Goal: Task Accomplishment & Management: Use online tool/utility

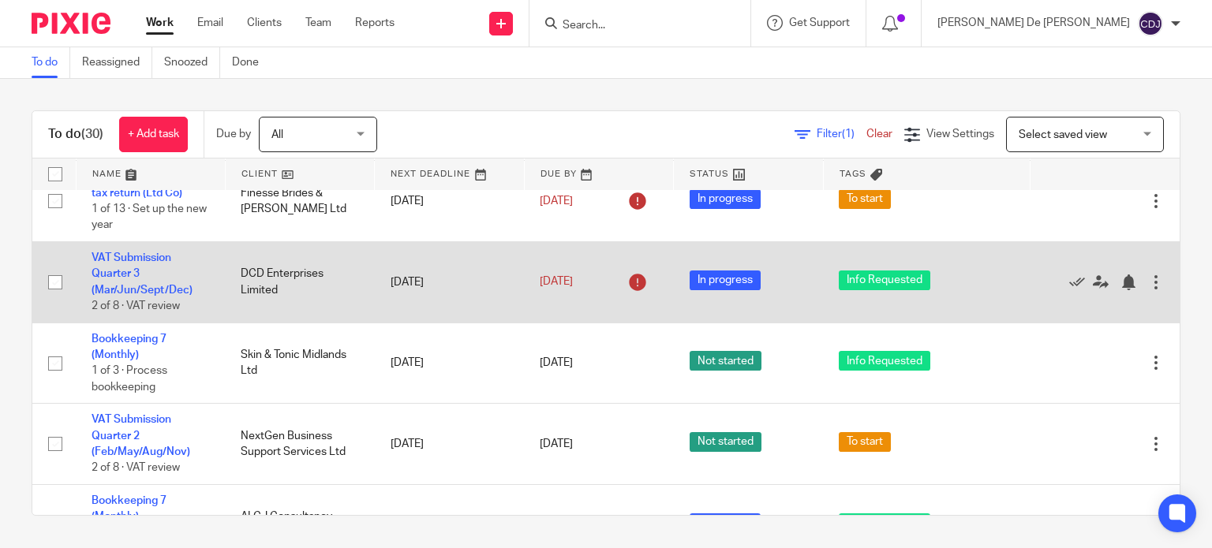
scroll to position [316, 0]
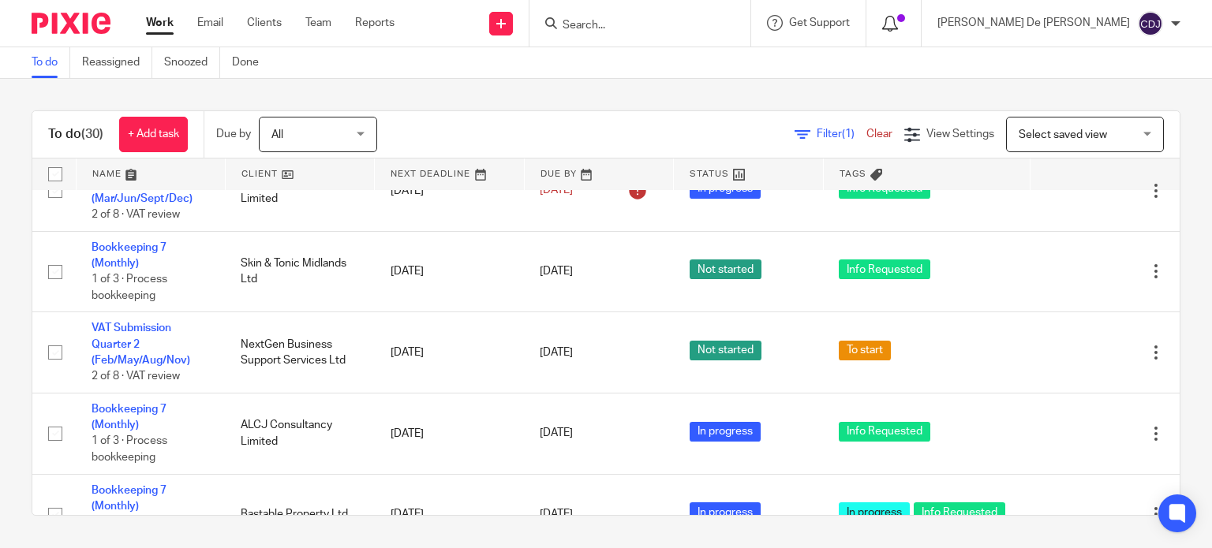
click at [898, 25] on icon at bounding box center [890, 24] width 16 height 16
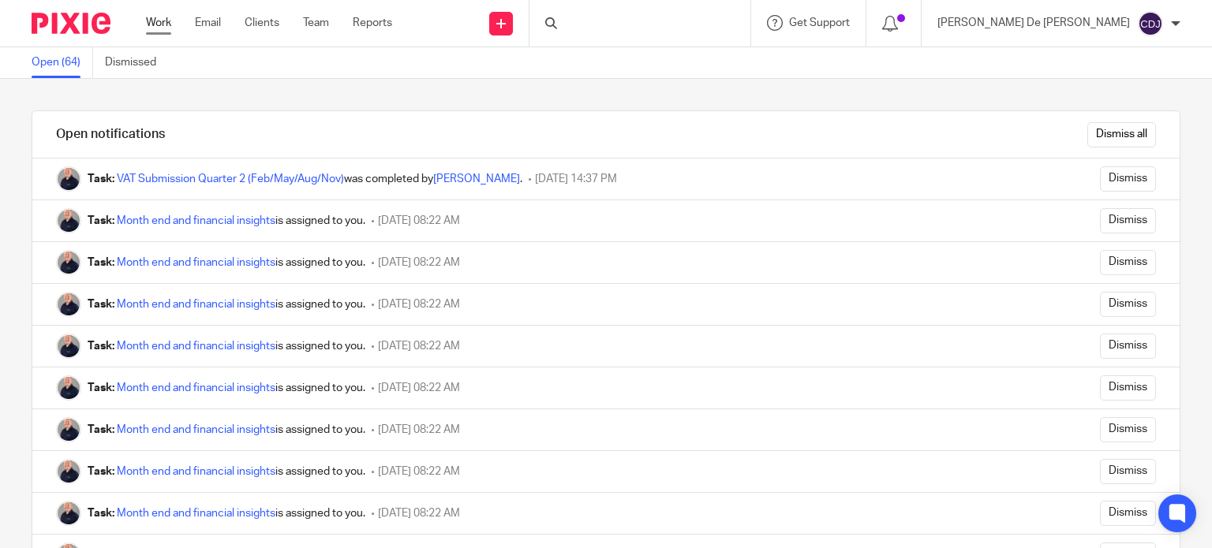
click at [154, 22] on link "Work" at bounding box center [158, 23] width 25 height 16
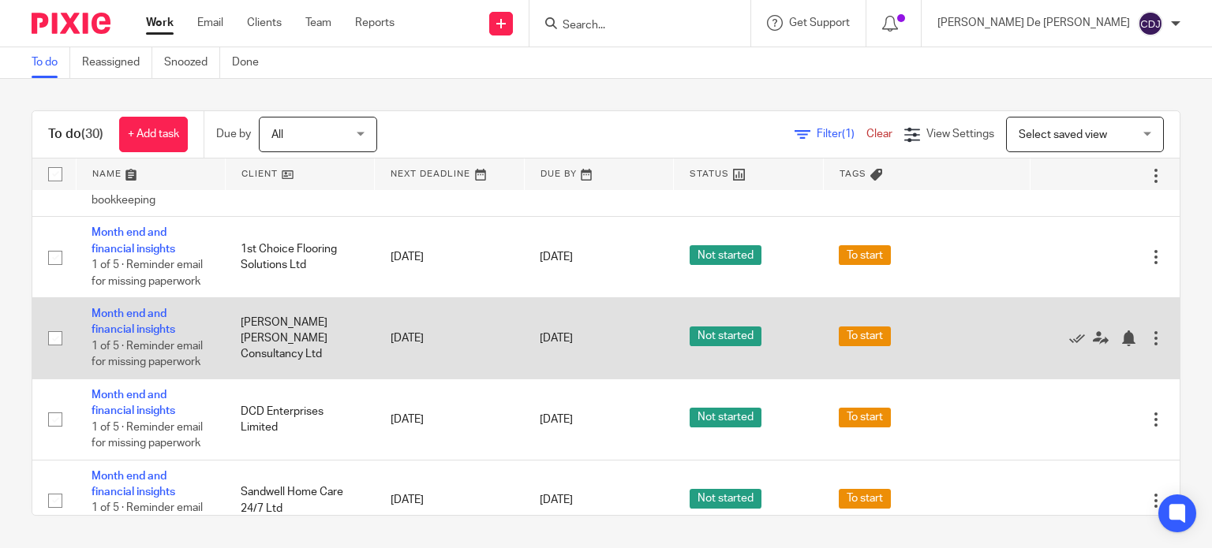
scroll to position [552, 0]
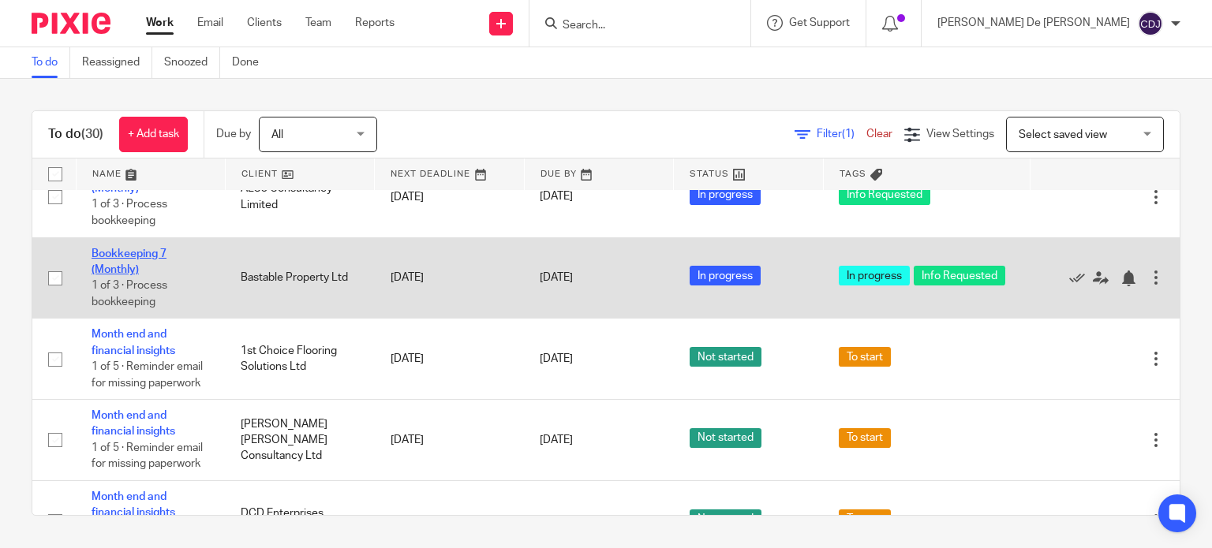
click at [119, 261] on link "Bookkeeping 7 (Monthly)" at bounding box center [129, 262] width 75 height 27
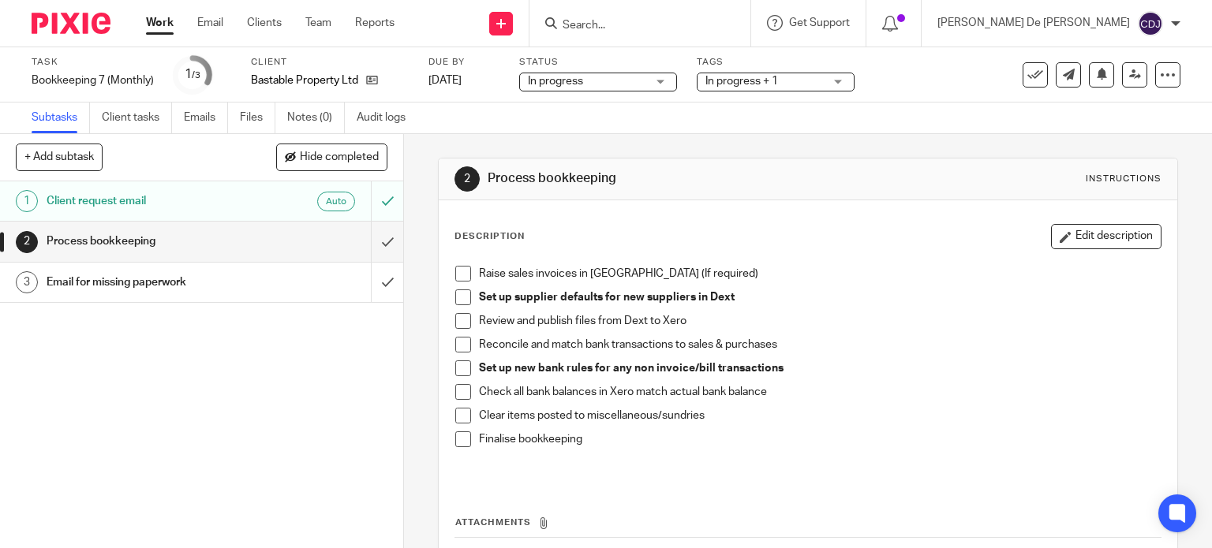
click at [460, 276] on span at bounding box center [463, 274] width 16 height 16
click at [461, 296] on span at bounding box center [463, 298] width 16 height 16
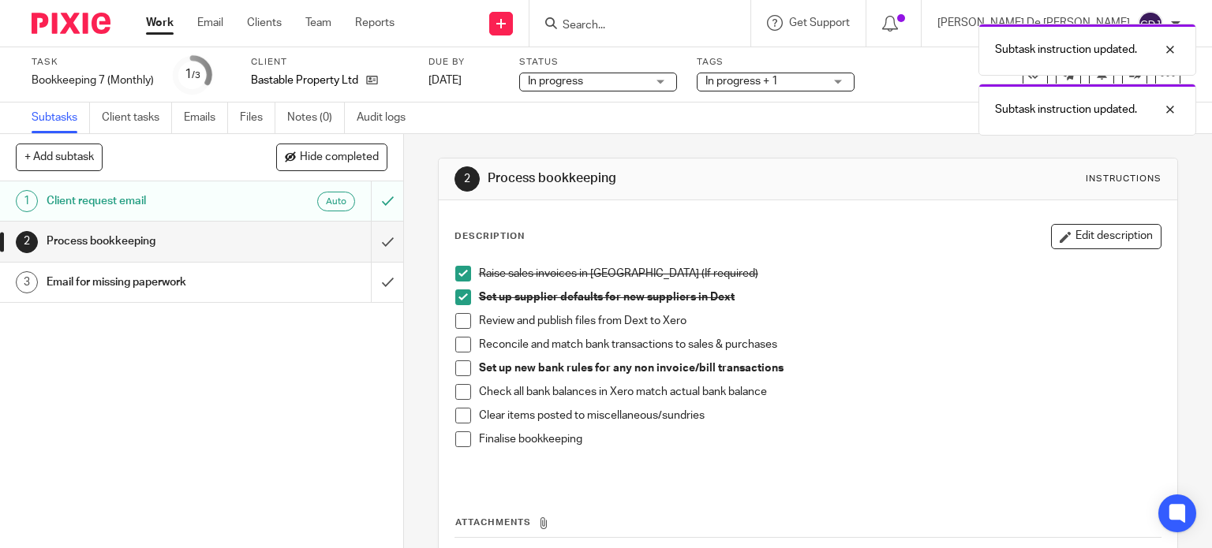
click at [459, 318] on span at bounding box center [463, 321] width 16 height 16
click at [458, 340] on span at bounding box center [463, 345] width 16 height 16
click at [455, 370] on span at bounding box center [463, 369] width 16 height 16
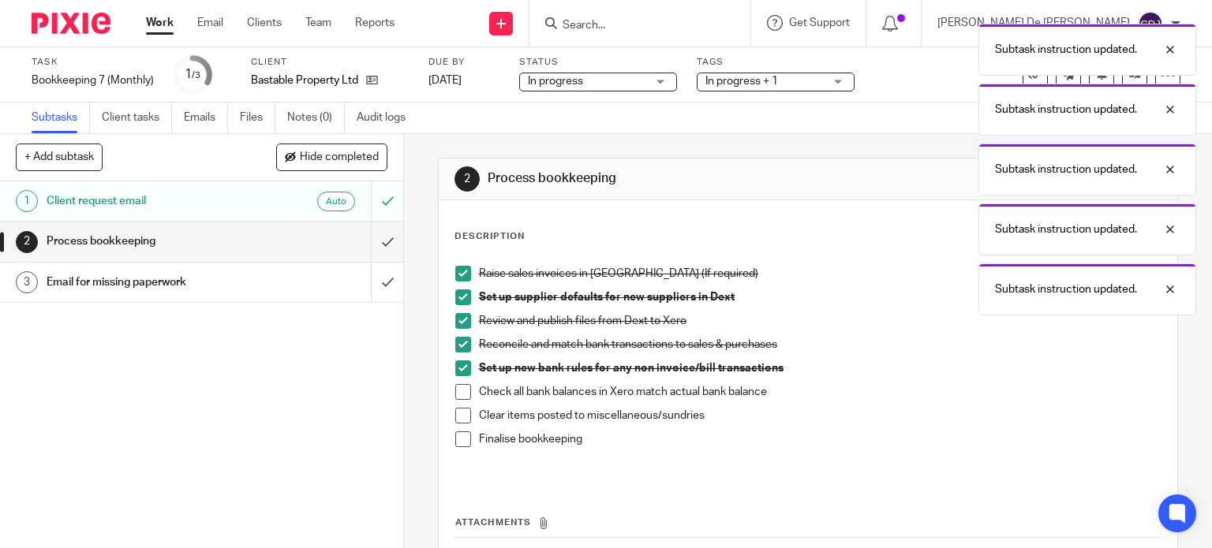
click at [455, 392] on span at bounding box center [463, 392] width 16 height 16
click at [459, 414] on span at bounding box center [463, 416] width 16 height 16
click at [459, 433] on span at bounding box center [463, 440] width 16 height 16
click at [371, 239] on input "submit" at bounding box center [201, 241] width 403 height 39
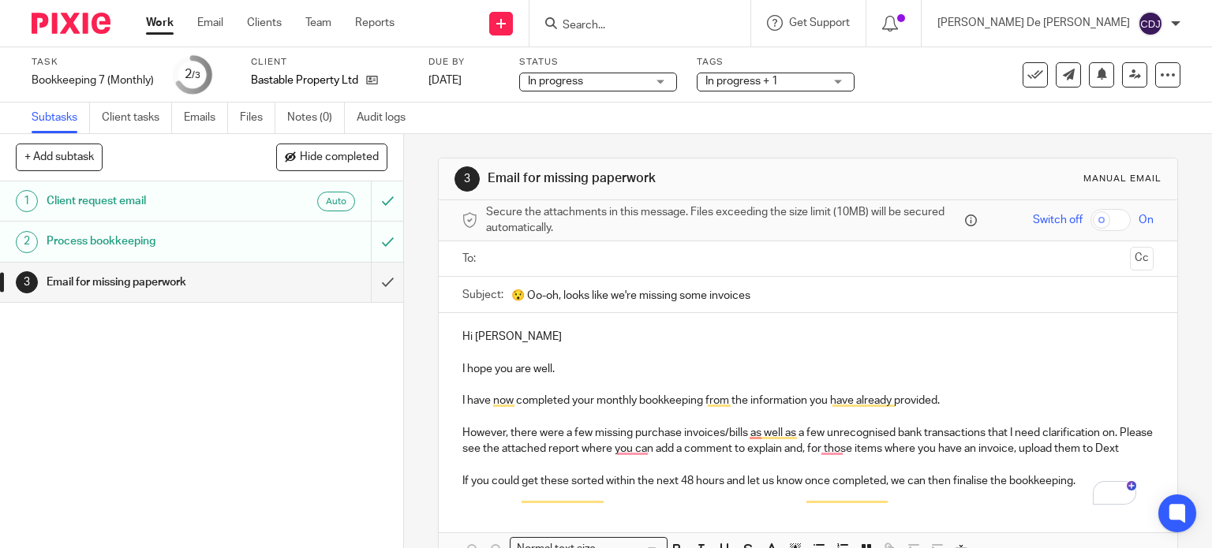
click at [245, 412] on div "1 Client request email Auto 2 Process bookkeeping 3 Email for missing paperwork" at bounding box center [201, 364] width 403 height 367
click at [825, 81] on div "In progress + 1" at bounding box center [776, 82] width 158 height 19
click at [989, 133] on div "Subtasks Client tasks Emails Files Notes (0) Audit logs" at bounding box center [606, 119] width 1212 height 32
click at [824, 84] on span "In progress + 1" at bounding box center [764, 81] width 118 height 17
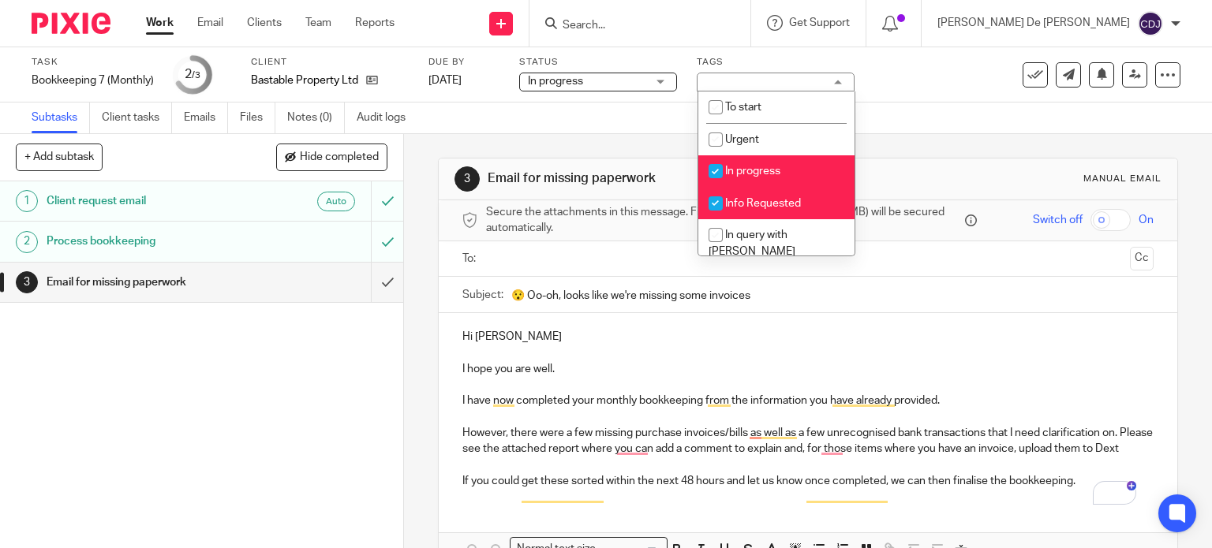
click at [1007, 145] on div "3 Email for missing paperwork Manual email Secure the attachments in this messa…" at bounding box center [808, 388] width 741 height 508
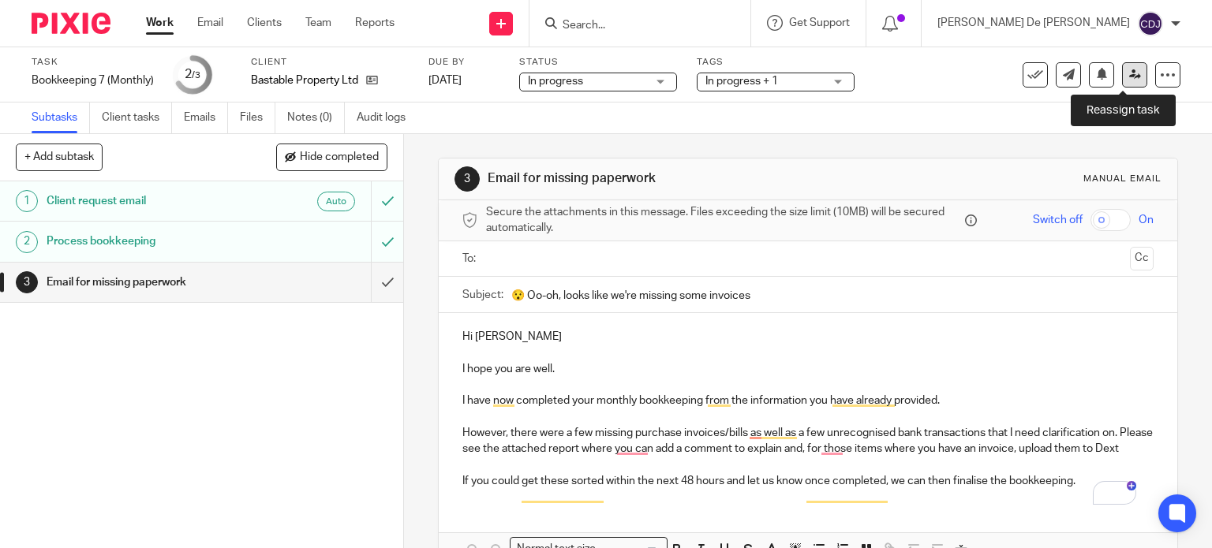
click at [1129, 75] on icon at bounding box center [1135, 75] width 12 height 12
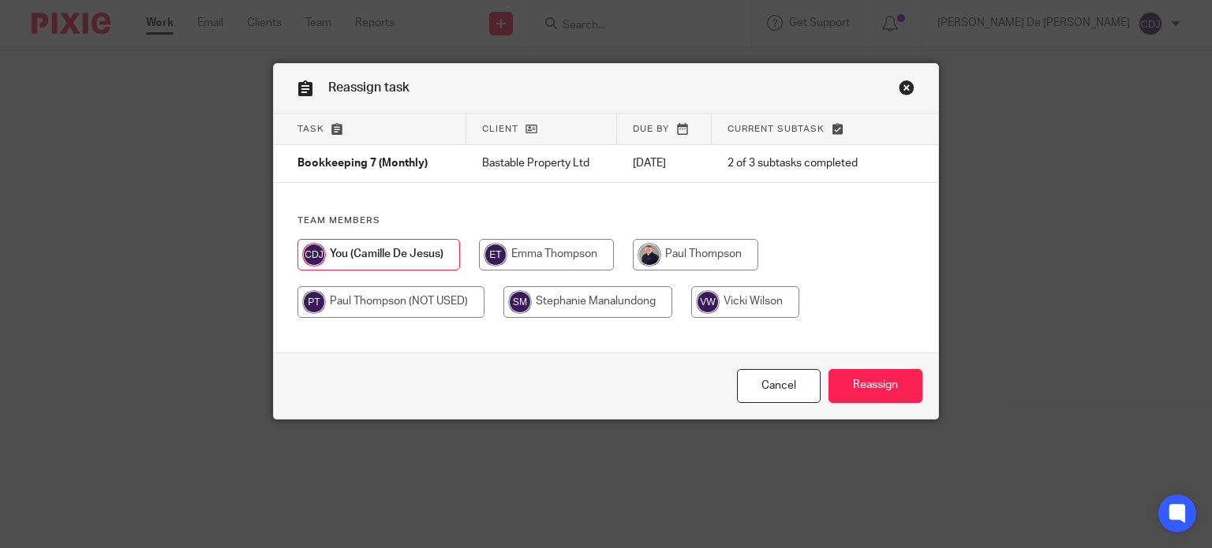
click at [655, 256] on input "radio" at bounding box center [695, 255] width 125 height 32
radio input "true"
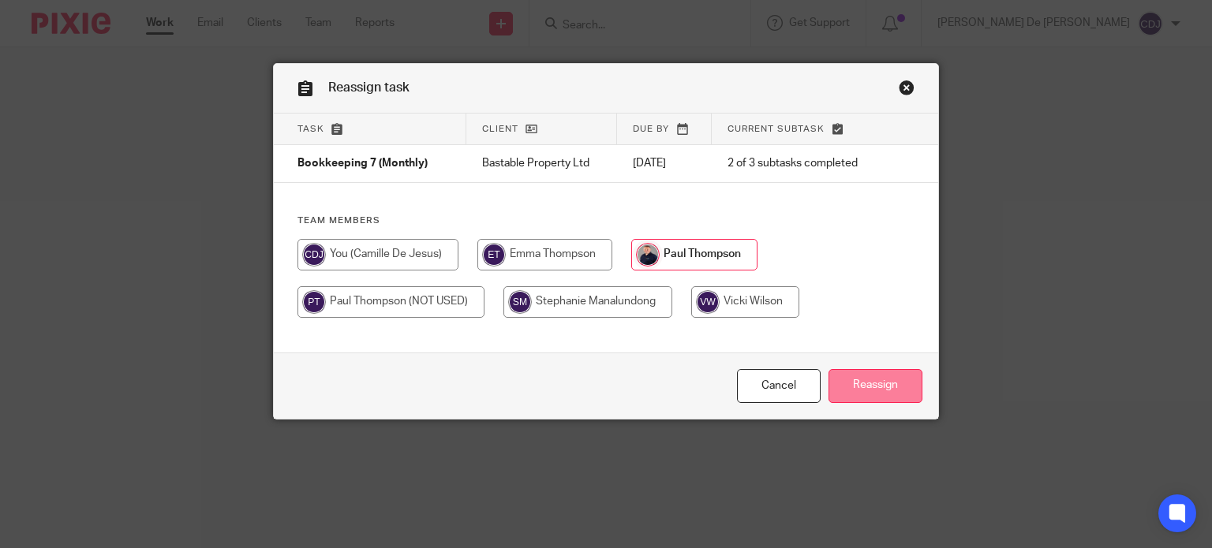
click at [871, 394] on input "Reassign" at bounding box center [876, 386] width 94 height 34
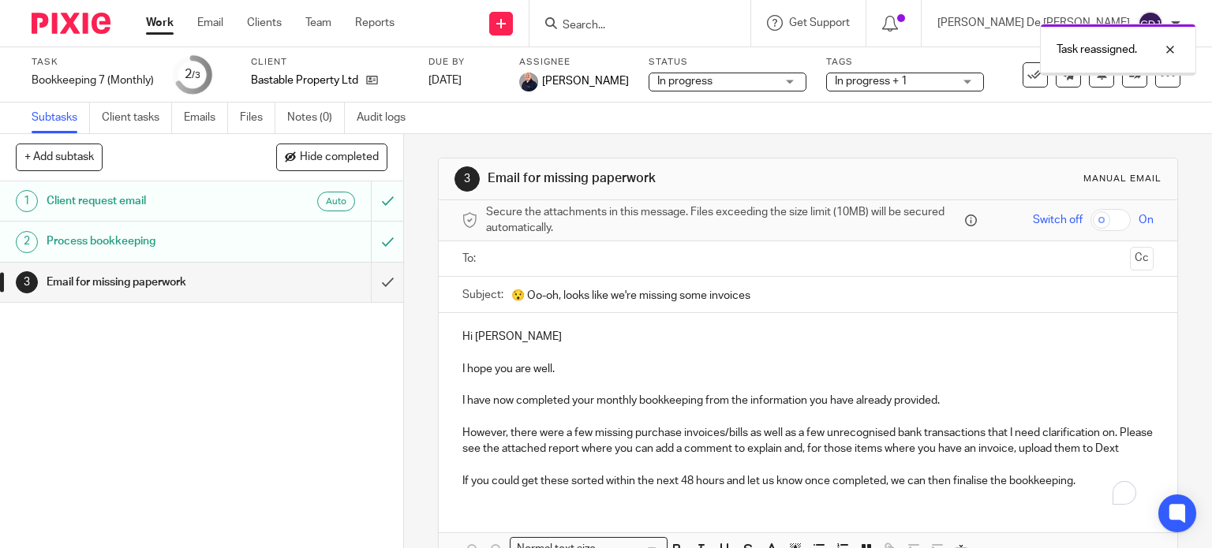
click at [162, 27] on link "Work" at bounding box center [160, 23] width 28 height 16
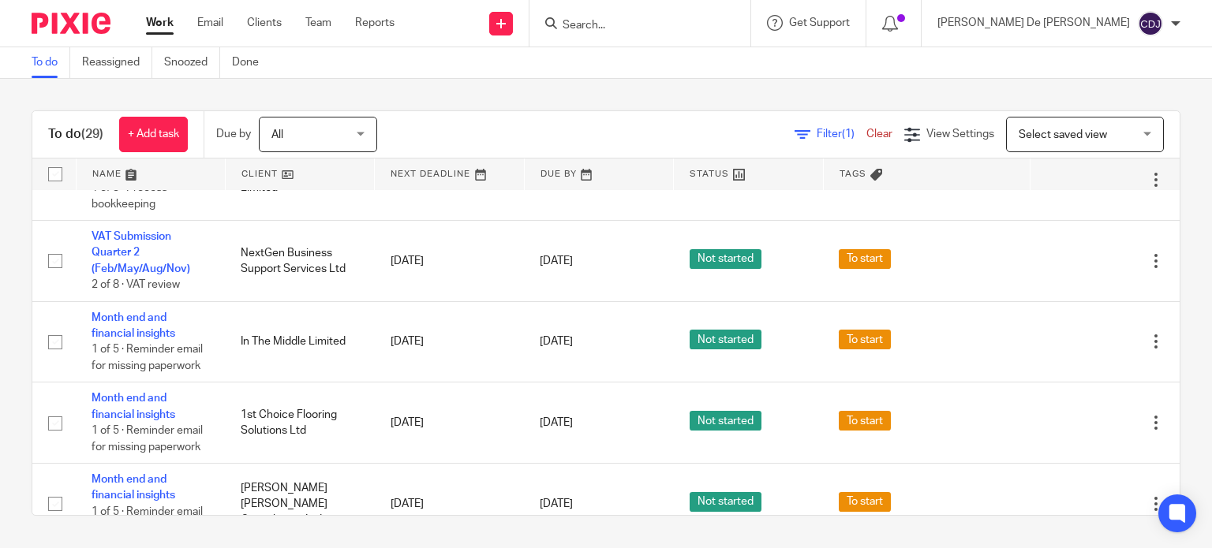
scroll to position [511, 0]
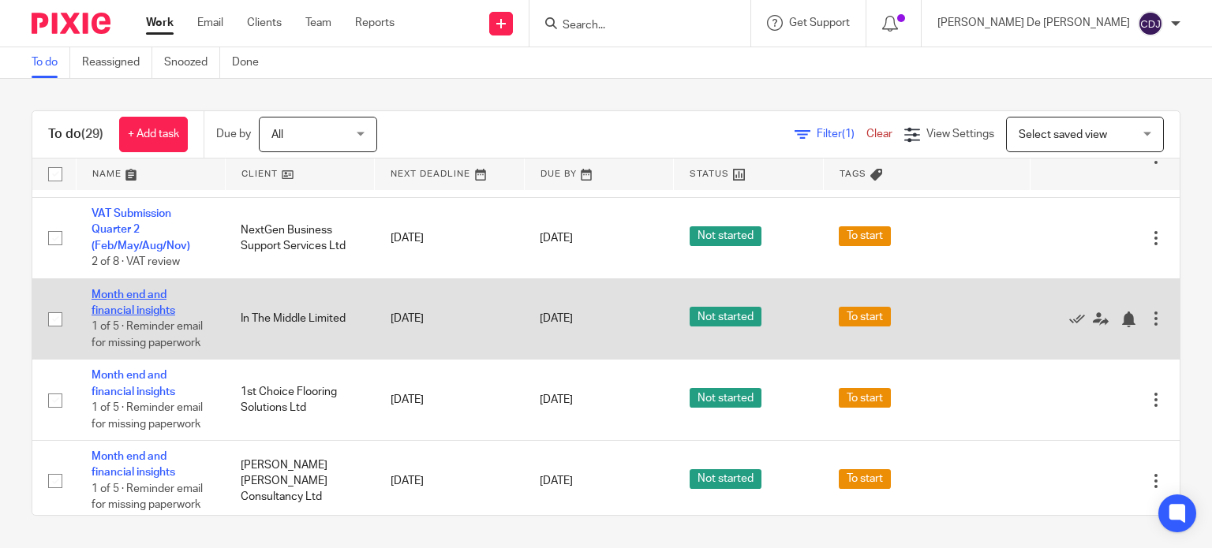
click at [144, 302] on td "Month end and financial insights 1 of 5 · Reminder email for missing paperwork" at bounding box center [150, 319] width 149 height 81
click at [139, 322] on td "Month end and financial insights 1 of 5 · Reminder email for missing paperwork" at bounding box center [150, 319] width 149 height 81
click at [131, 311] on link "Month end and financial insights" at bounding box center [134, 303] width 84 height 27
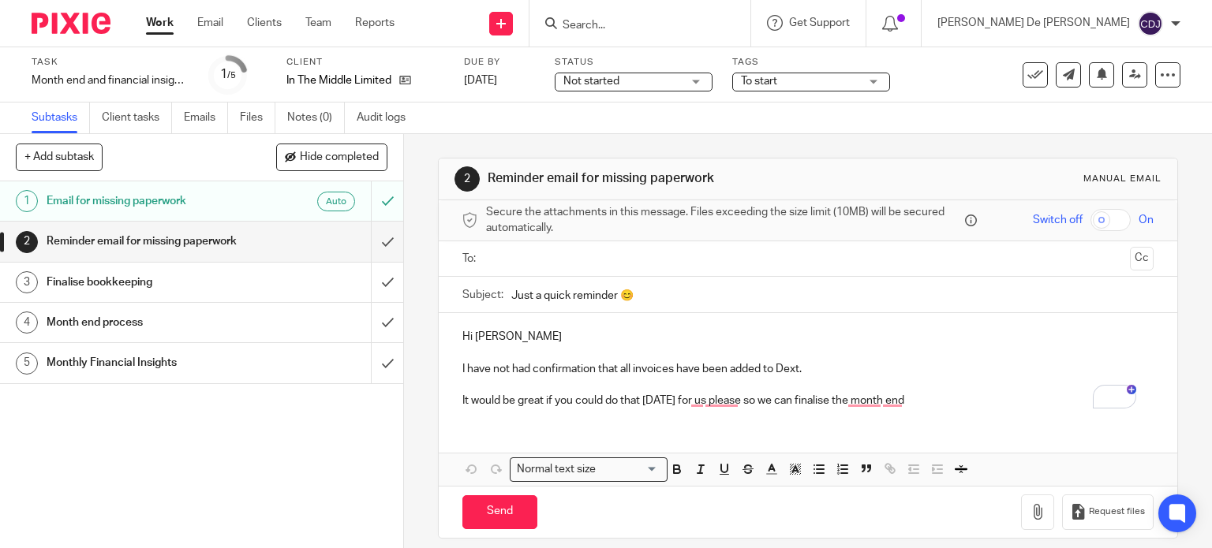
click at [245, 252] on div "Reminder email for missing paperwork" at bounding box center [201, 242] width 309 height 24
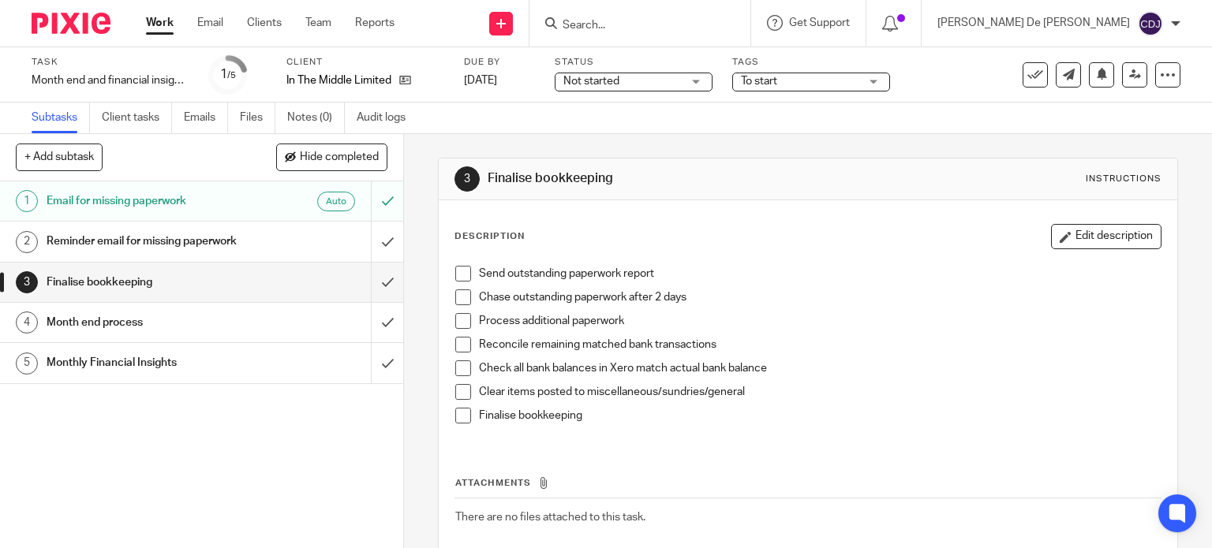
click at [270, 321] on div "Month end process" at bounding box center [201, 323] width 309 height 24
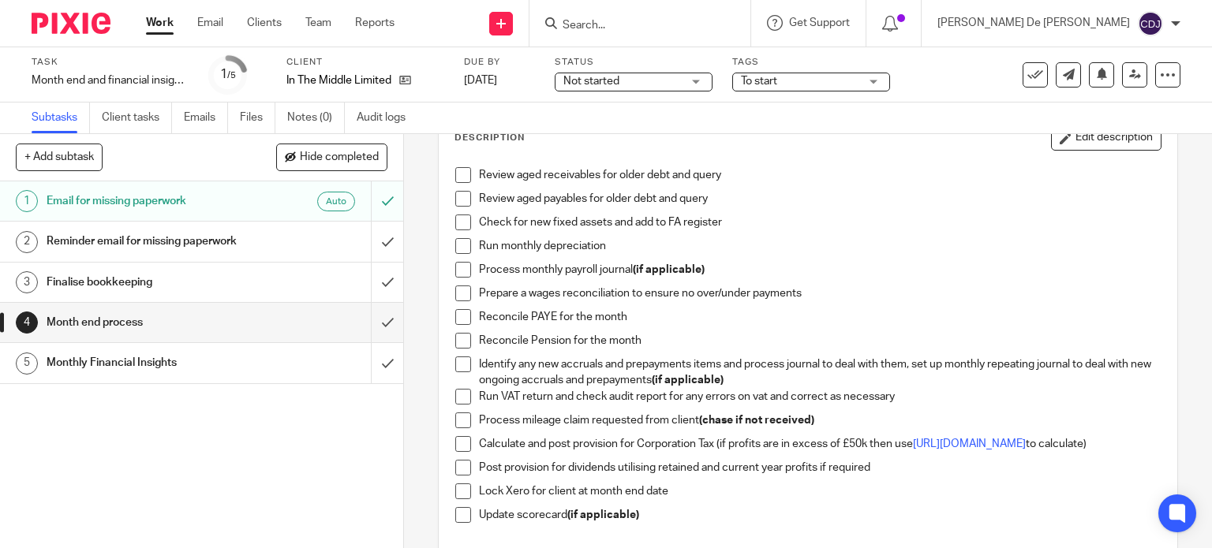
scroll to position [71, 0]
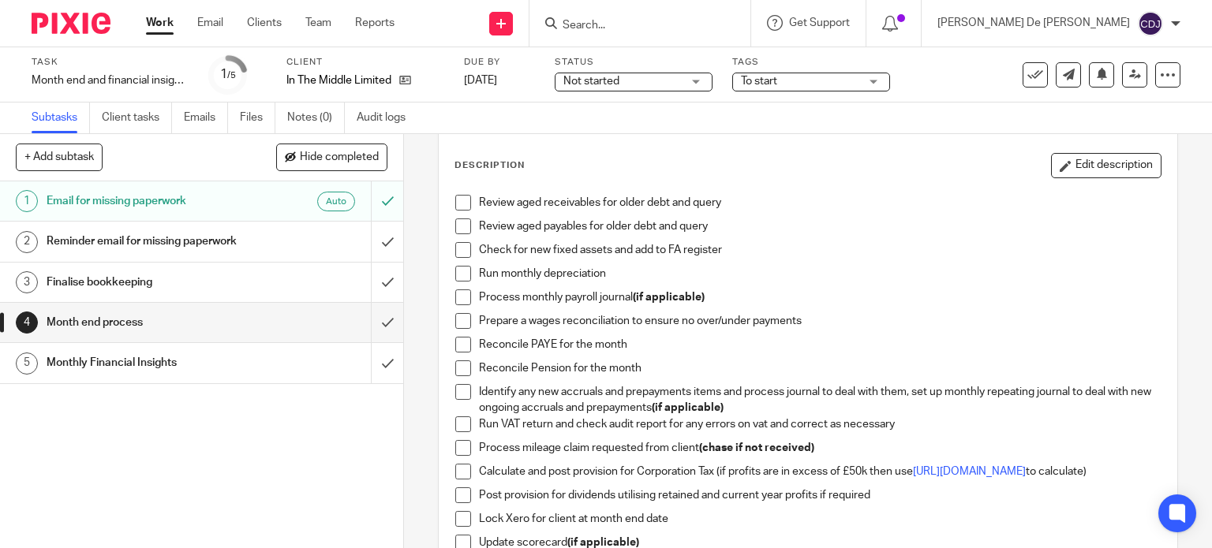
click at [282, 286] on div "Finalise bookkeeping" at bounding box center [201, 283] width 309 height 24
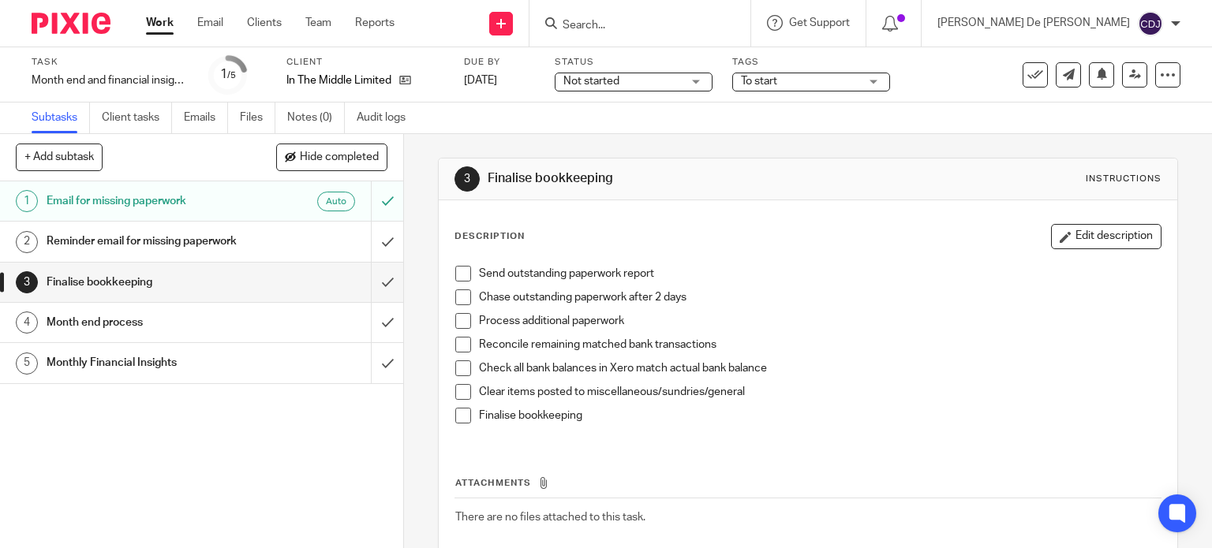
click at [462, 343] on span at bounding box center [463, 345] width 16 height 16
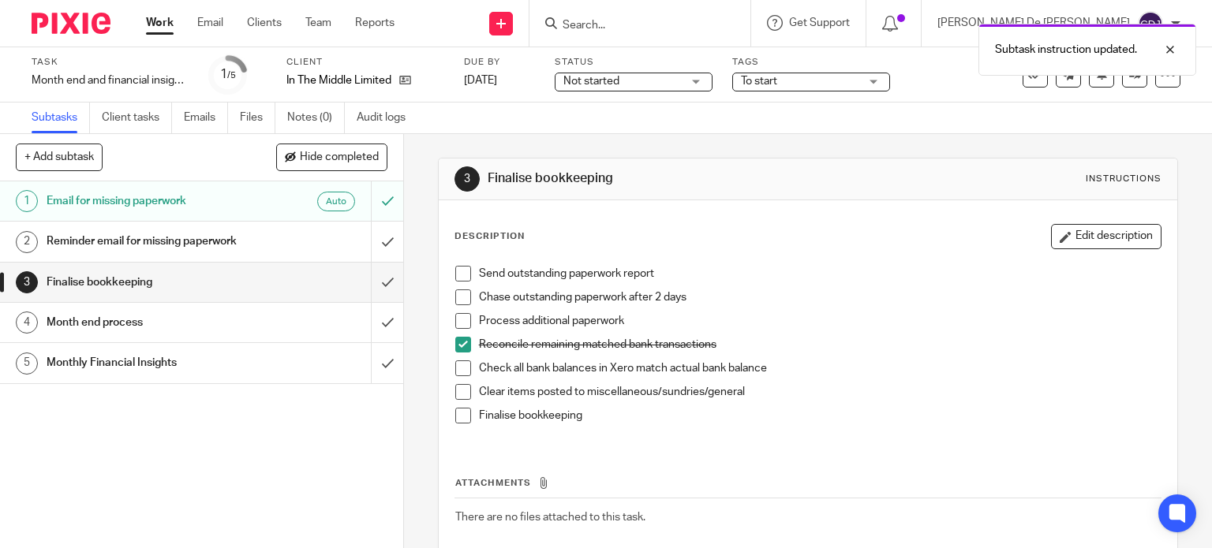
click at [455, 368] on span at bounding box center [463, 369] width 16 height 16
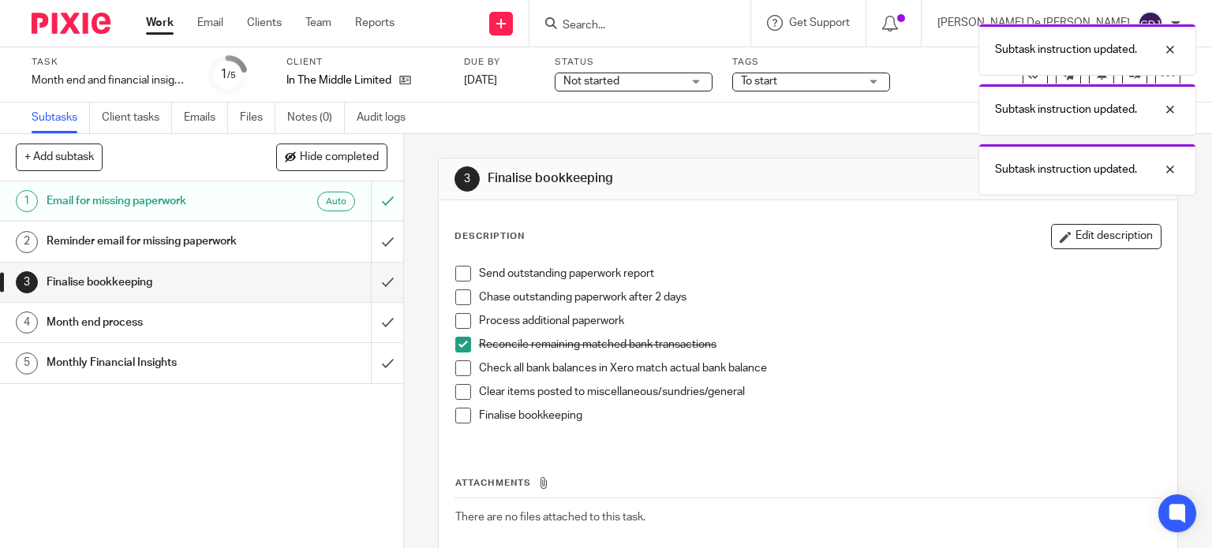
click at [455, 368] on span at bounding box center [463, 369] width 16 height 16
click at [455, 392] on span at bounding box center [463, 392] width 16 height 16
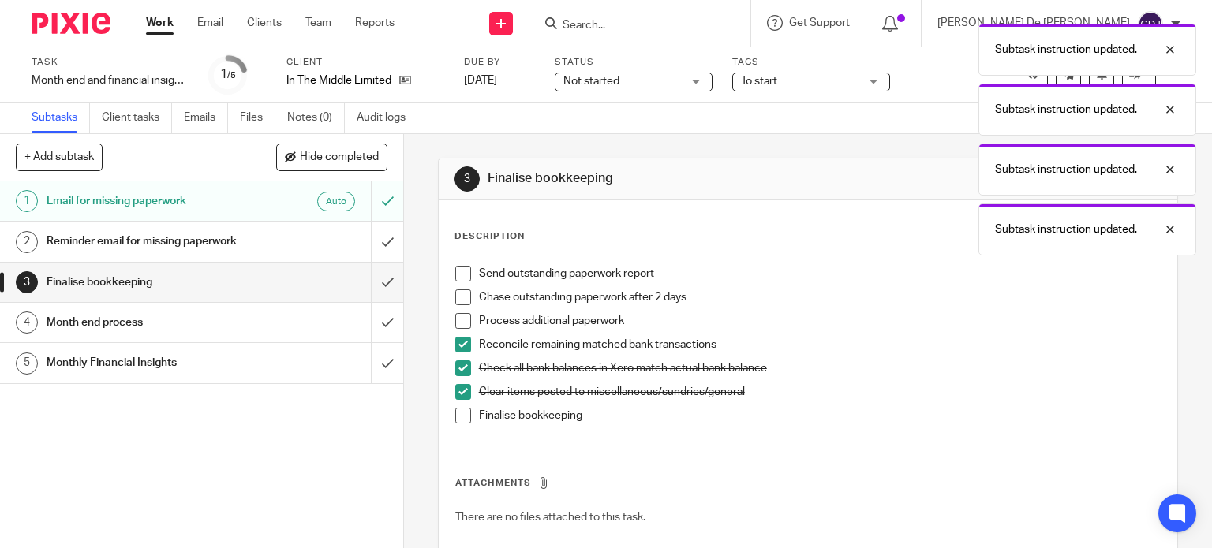
click at [460, 419] on span at bounding box center [463, 416] width 16 height 16
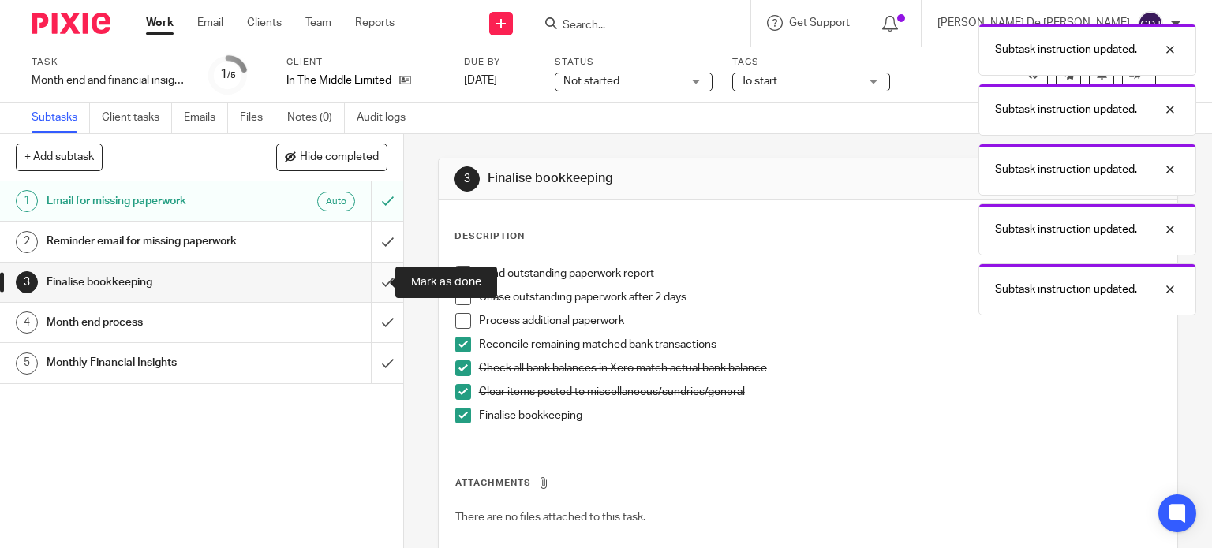
click at [373, 280] on input "submit" at bounding box center [201, 282] width 403 height 39
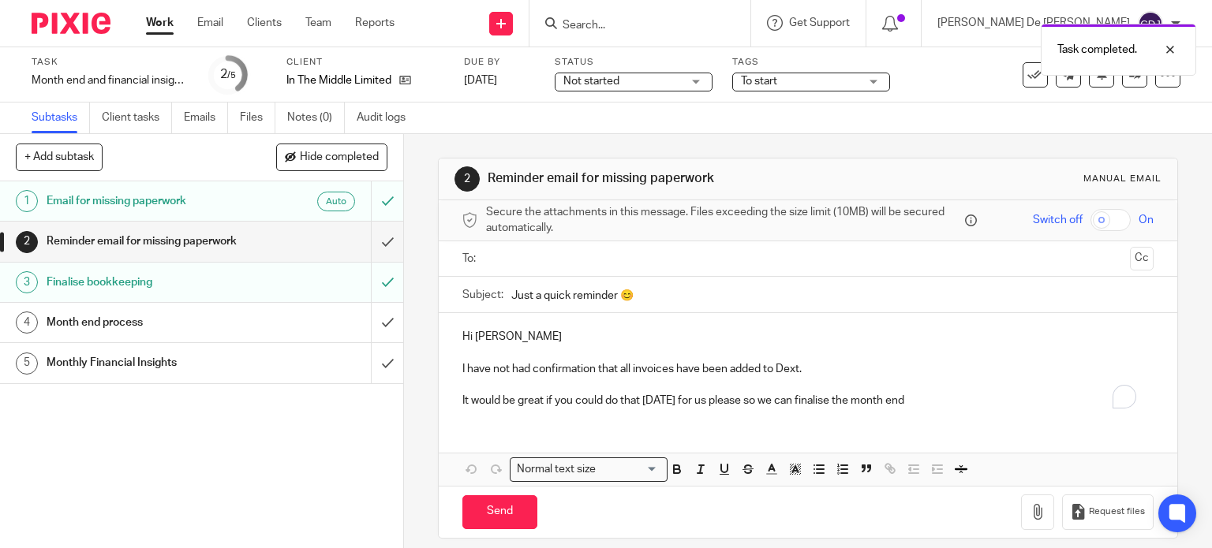
click at [310, 324] on div "Month end process" at bounding box center [201, 323] width 309 height 24
